Goal: Task Accomplishment & Management: Use online tool/utility

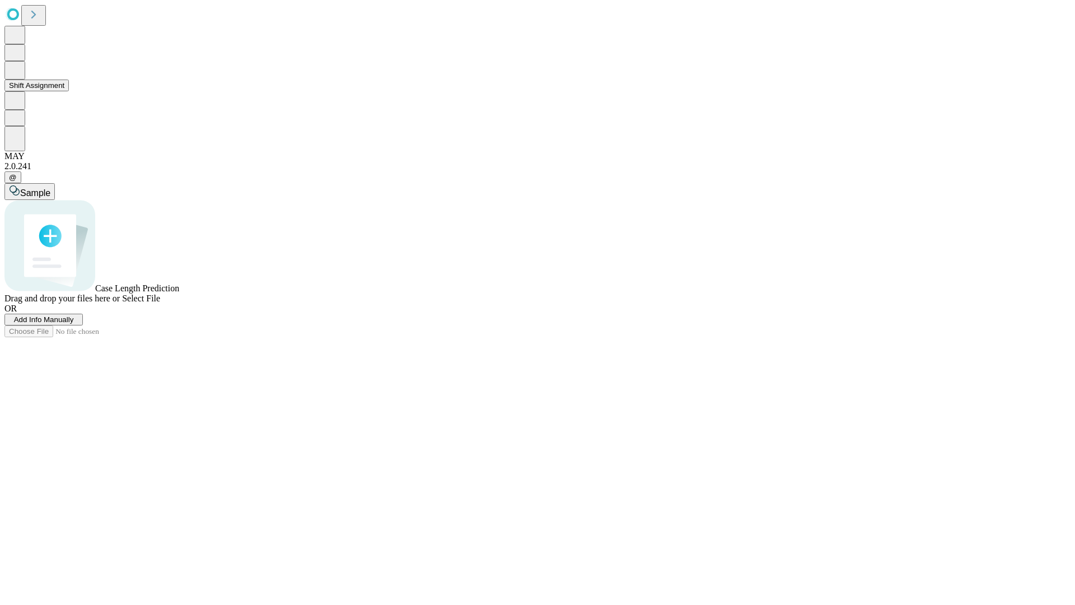
click at [69, 91] on button "Shift Assignment" at bounding box center [36, 86] width 64 height 12
